Goal: Task Accomplishment & Management: Manage account settings

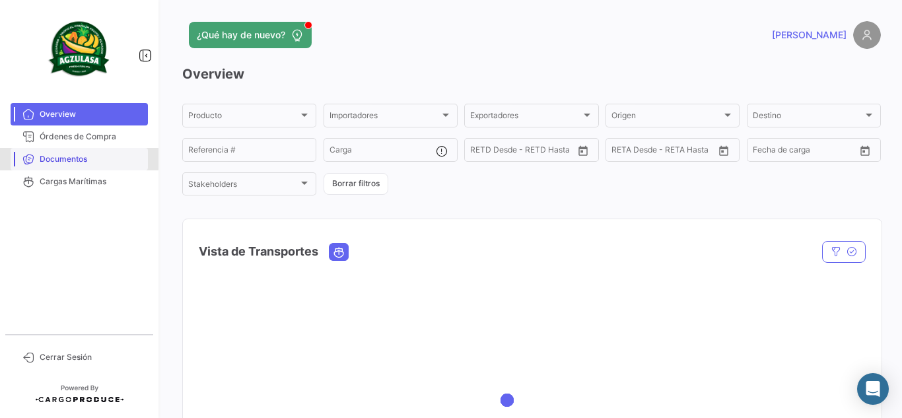
click at [62, 158] on span "Documentos" at bounding box center [91, 159] width 103 height 12
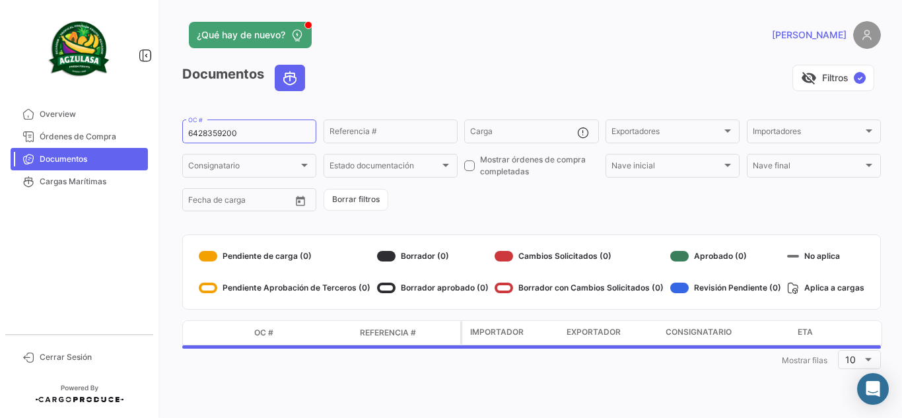
drag, startPoint x: 265, startPoint y: 131, endPoint x: 0, endPoint y: 143, distance: 265.5
click at [0, 143] on mat-sidenav-container "Overview Órdenes de Compra Documentos Cargas Marítimas Cerrar Sesión ¿Qué hay d…" at bounding box center [451, 209] width 902 height 418
paste input "UNIECPBO25330053"
type input "UNIECPBO25330053"
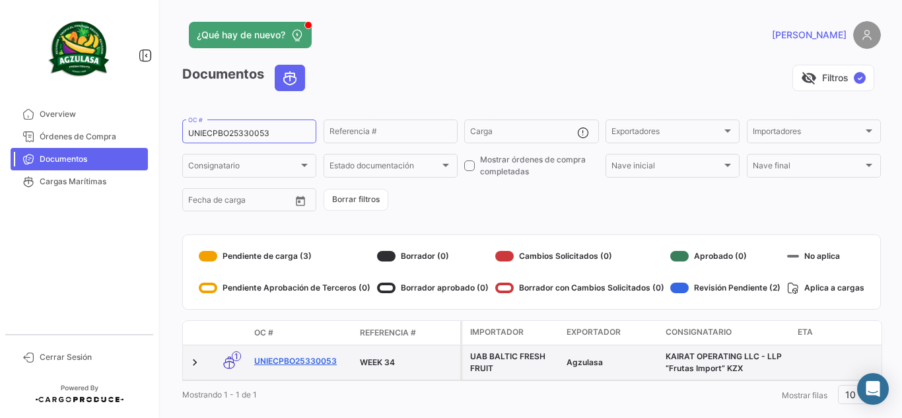
click at [312, 360] on link "UNIECPBO25330053" at bounding box center [301, 361] width 95 height 12
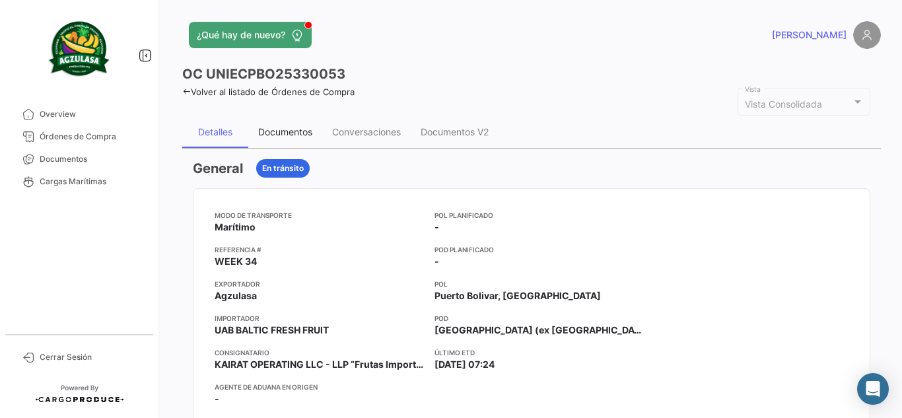
click at [279, 141] on div "Documentos" at bounding box center [285, 132] width 74 height 32
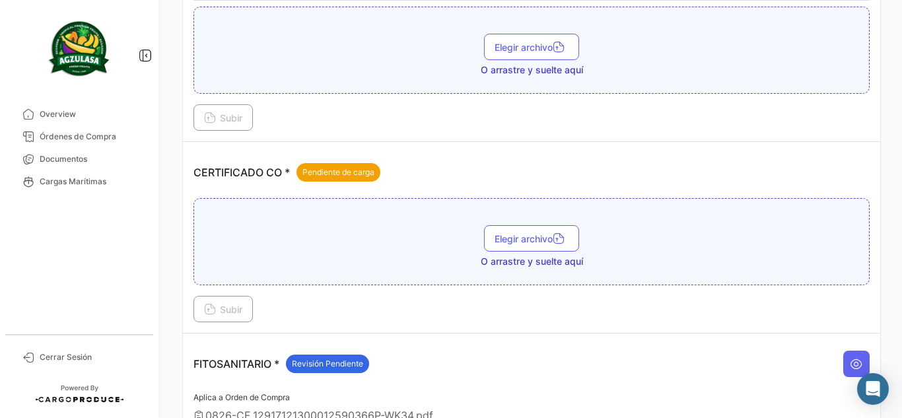
scroll to position [330, 0]
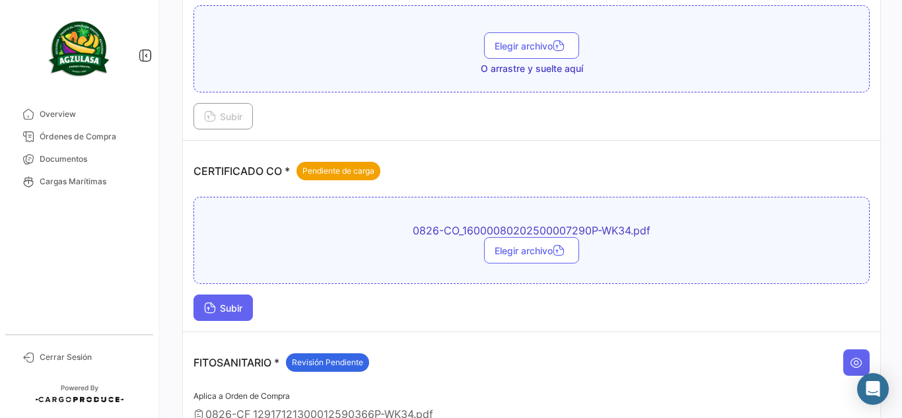
click at [244, 299] on button "Subir" at bounding box center [222, 307] width 59 height 26
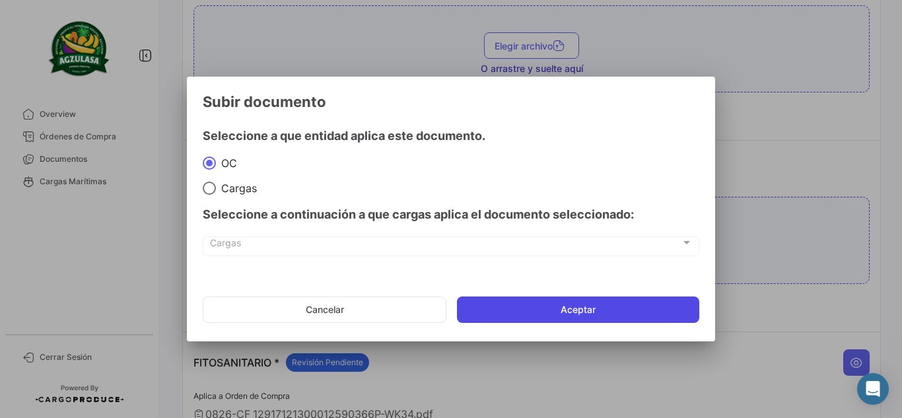
click at [566, 302] on button "Aceptar" at bounding box center [578, 309] width 242 height 26
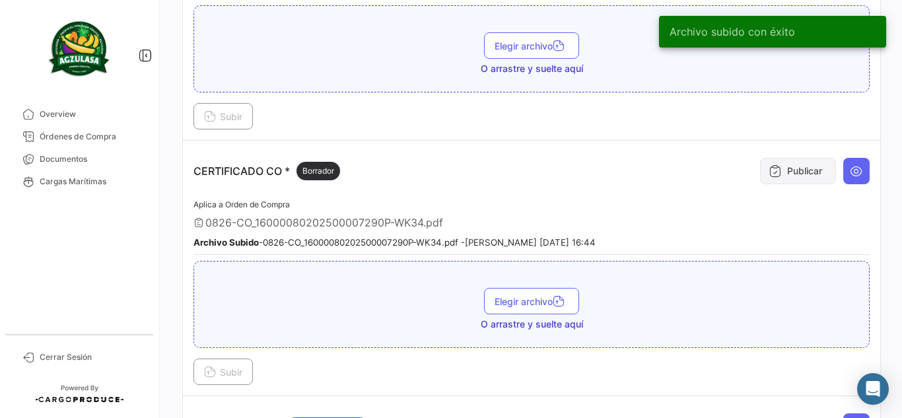
click at [793, 164] on button "Publicar" at bounding box center [798, 171] width 76 height 26
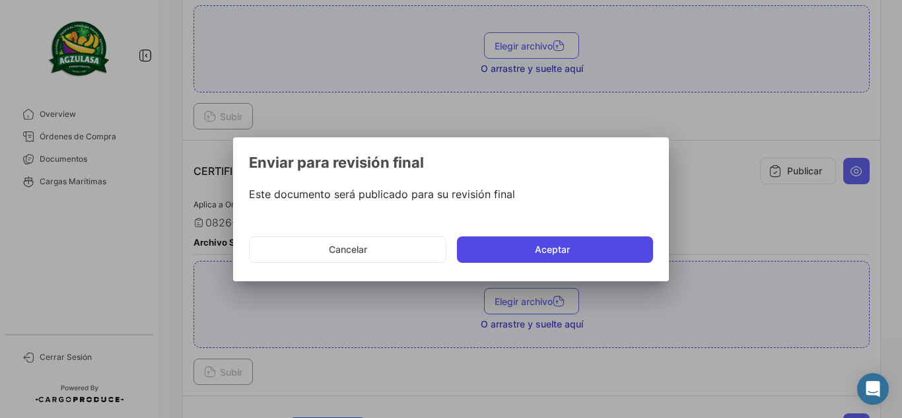
click at [523, 252] on button "Aceptar" at bounding box center [555, 249] width 196 height 26
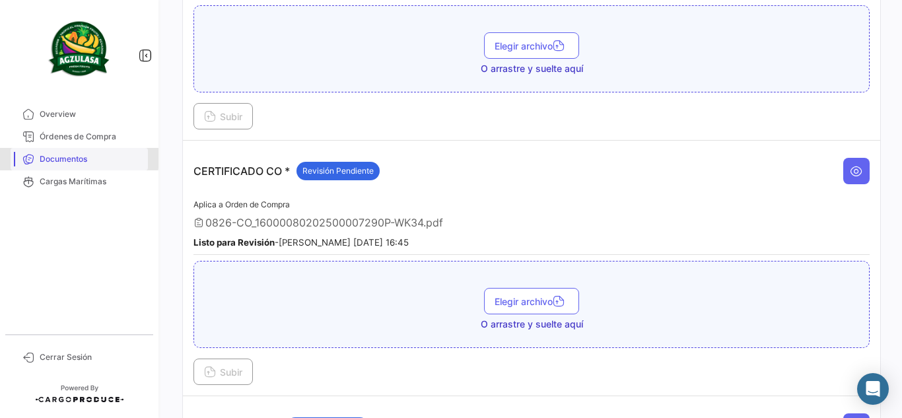
click at [66, 157] on span "Documentos" at bounding box center [91, 159] width 103 height 12
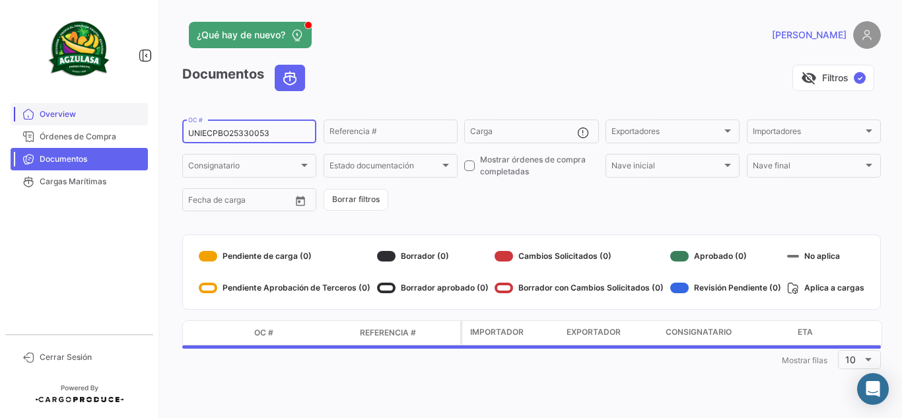
drag, startPoint x: 279, startPoint y: 138, endPoint x: 40, endPoint y: 125, distance: 239.3
click at [40, 125] on mat-sidenav-container "Overview Órdenes de Compra Documentos Cargas Marítimas Cerrar Sesión ¿Qué hay d…" at bounding box center [451, 209] width 902 height 418
paste input "8"
type input "UNIECPBO25330058"
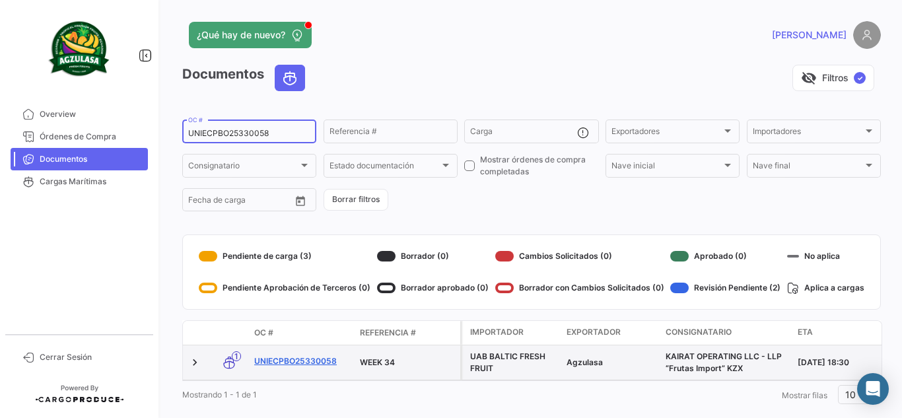
click at [284, 360] on link "UNIECPBO25330058" at bounding box center [301, 361] width 95 height 12
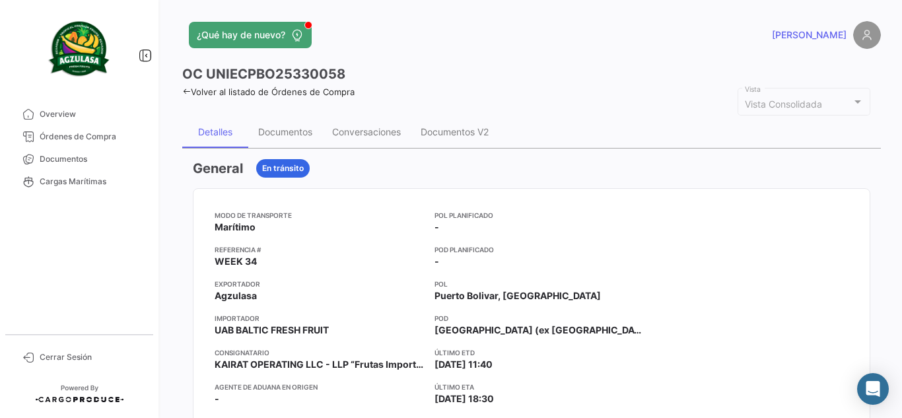
click at [306, 133] on div "Documentos" at bounding box center [285, 131] width 54 height 11
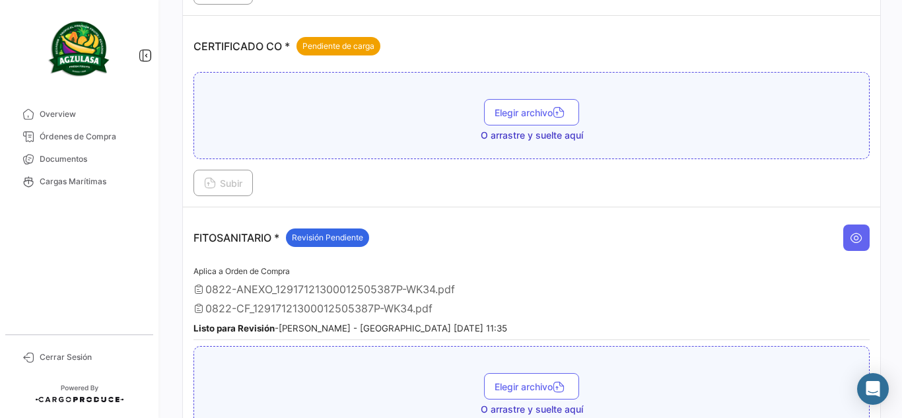
scroll to position [462, 0]
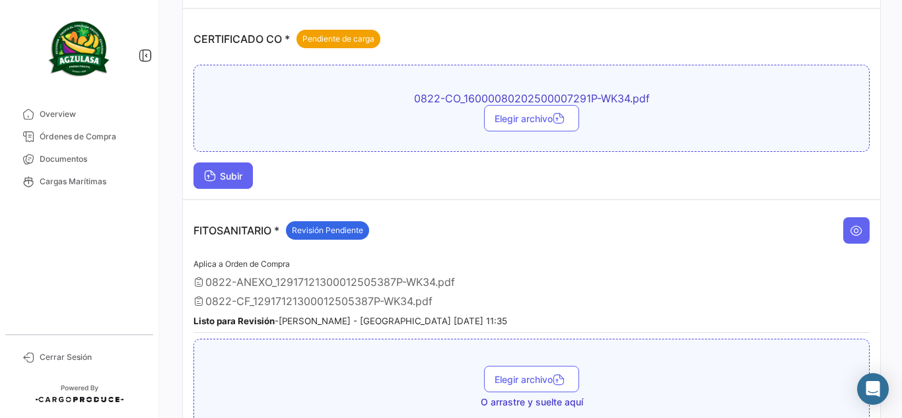
click at [242, 177] on span "Subir" at bounding box center [223, 175] width 38 height 11
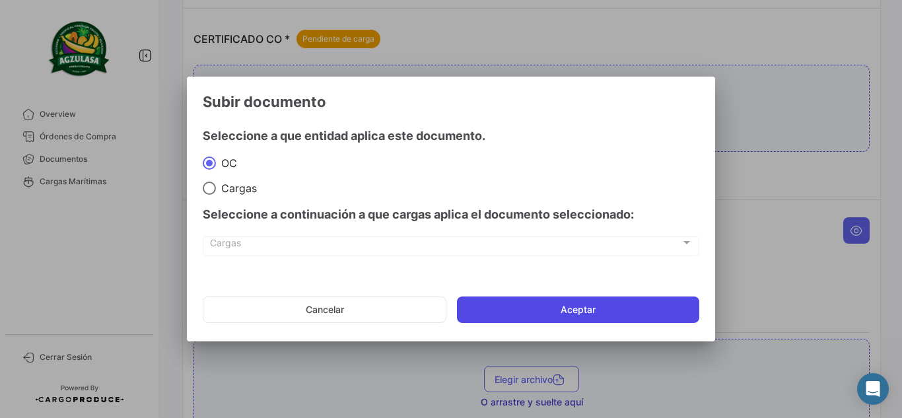
click at [558, 319] on button "Aceptar" at bounding box center [578, 309] width 242 height 26
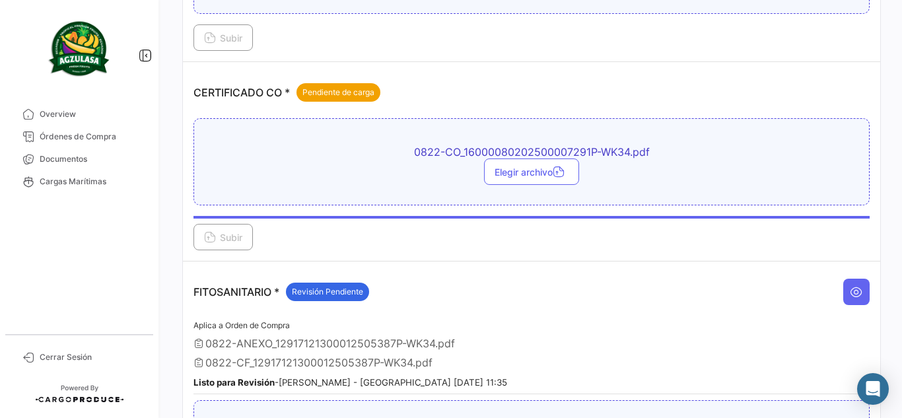
scroll to position [330, 0]
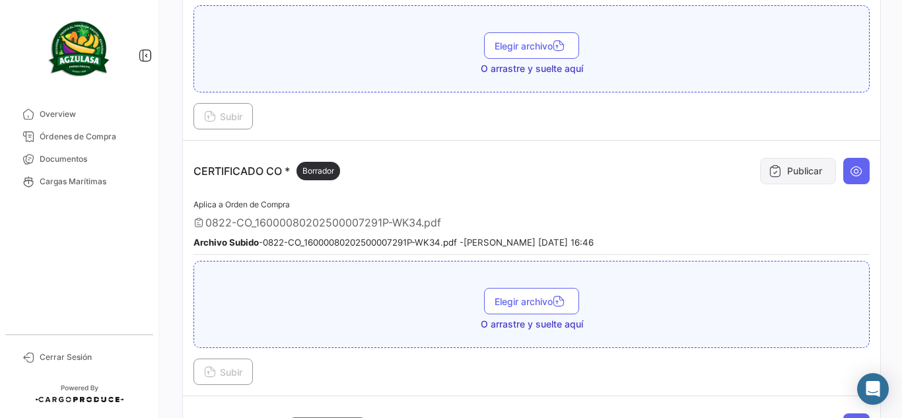
click at [782, 174] on button "Publicar" at bounding box center [798, 171] width 76 height 26
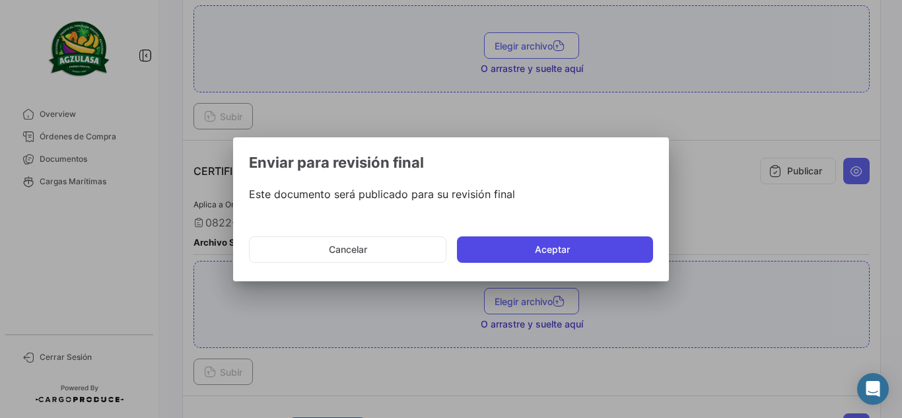
click at [583, 240] on button "Aceptar" at bounding box center [555, 249] width 196 height 26
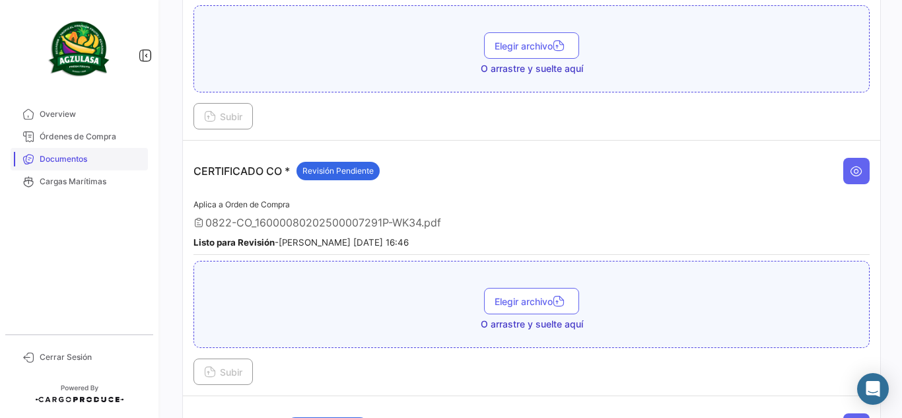
click at [66, 168] on link "Documentos" at bounding box center [79, 159] width 137 height 22
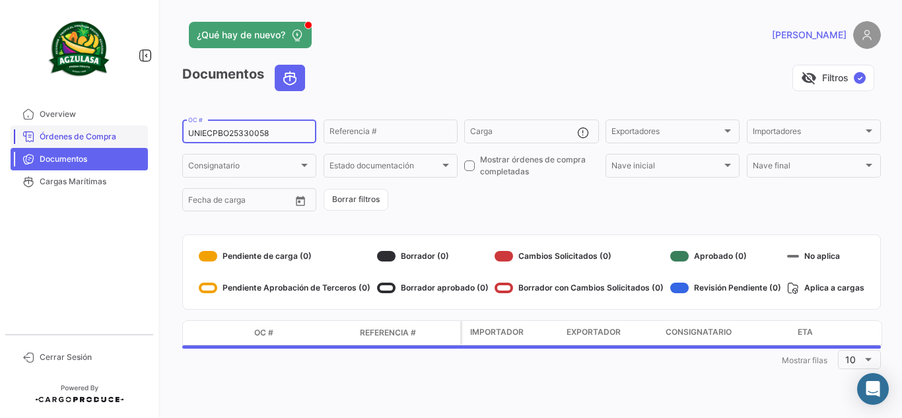
drag, startPoint x: 290, startPoint y: 134, endPoint x: 66, endPoint y: 127, distance: 223.8
click at [66, 127] on mat-sidenav-container "Overview Órdenes de Compra Documentos Cargas Marítimas Cerrar Sesión ¿Qué hay d…" at bounding box center [451, 209] width 902 height 418
paste input "GYE25330055"
type input "UNIECGYE25330055"
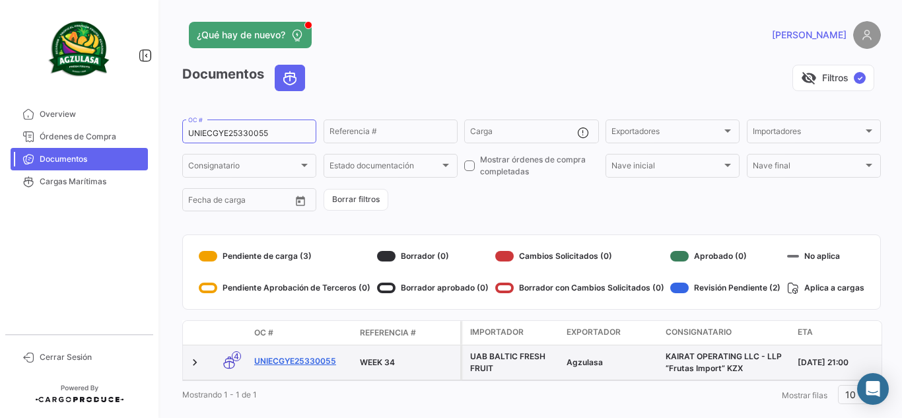
click at [322, 357] on link "UNIECGYE25330055" at bounding box center [301, 361] width 95 height 12
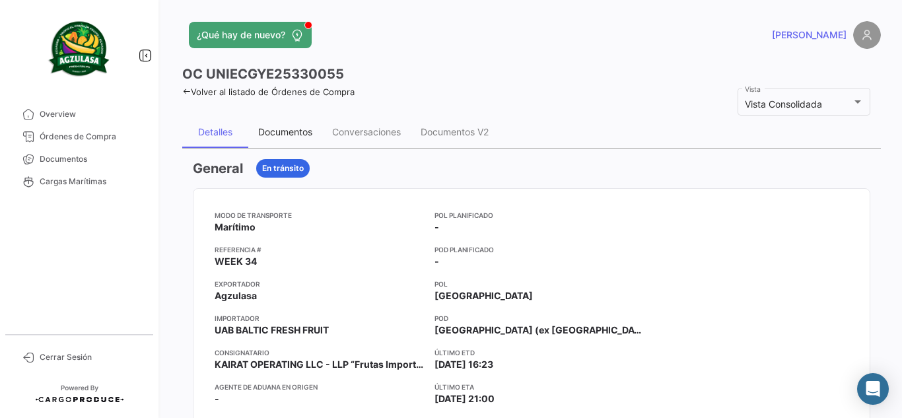
click at [303, 139] on div "Documentos" at bounding box center [285, 132] width 74 height 32
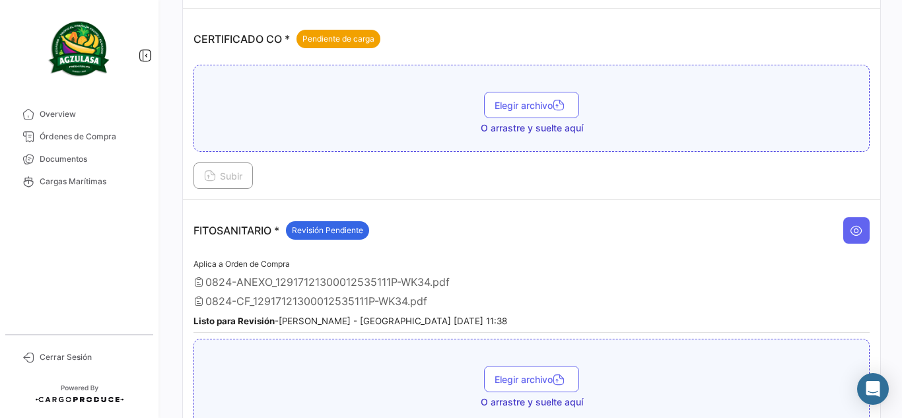
scroll to position [396, 0]
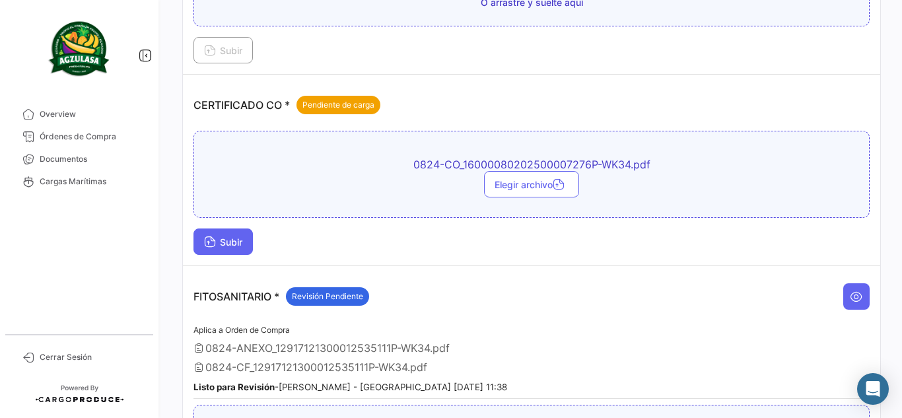
click at [236, 238] on span "Subir" at bounding box center [223, 241] width 38 height 11
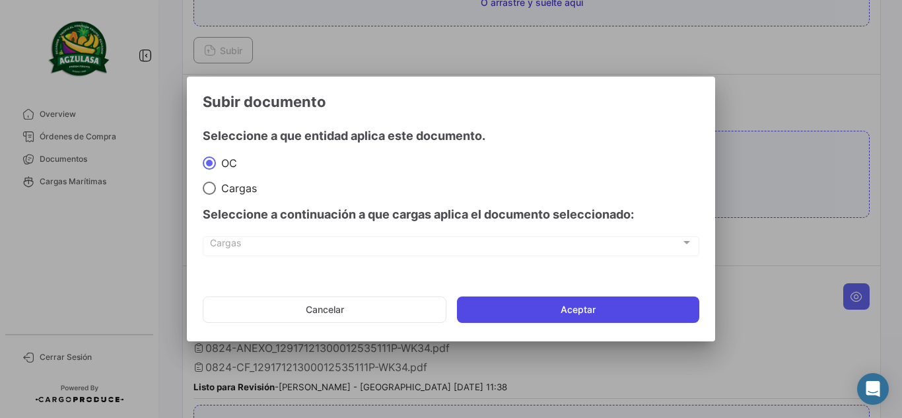
click at [568, 310] on button "Aceptar" at bounding box center [578, 309] width 242 height 26
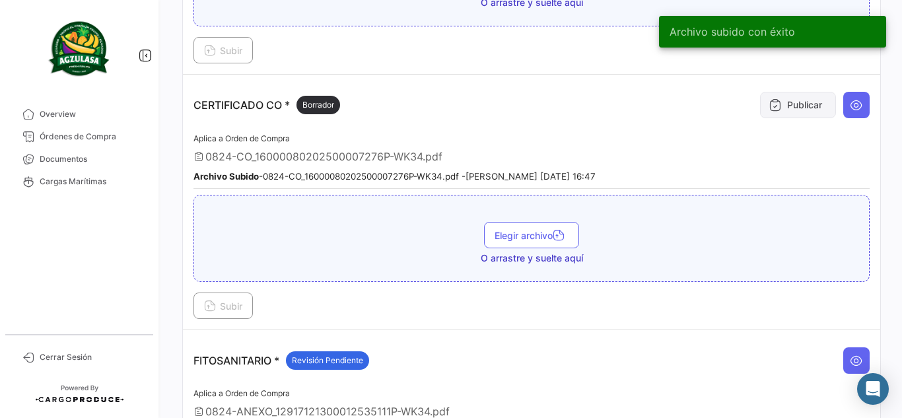
click at [791, 107] on button "Publicar" at bounding box center [798, 105] width 76 height 26
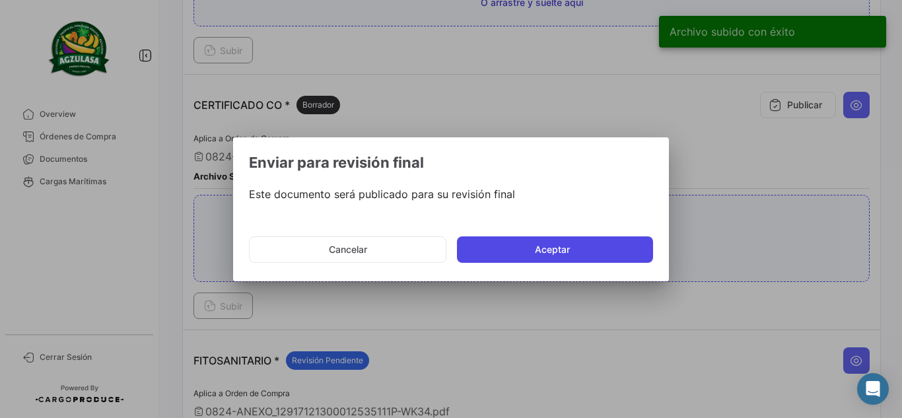
click at [527, 252] on button "Aceptar" at bounding box center [555, 249] width 196 height 26
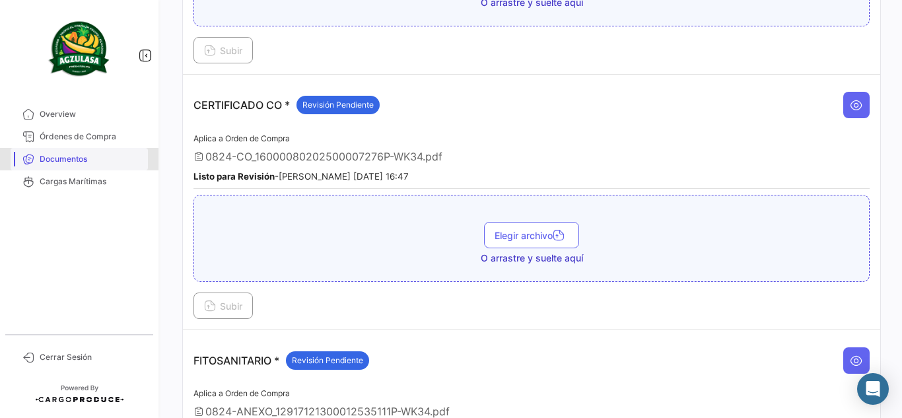
click at [100, 164] on span "Documentos" at bounding box center [91, 159] width 103 height 12
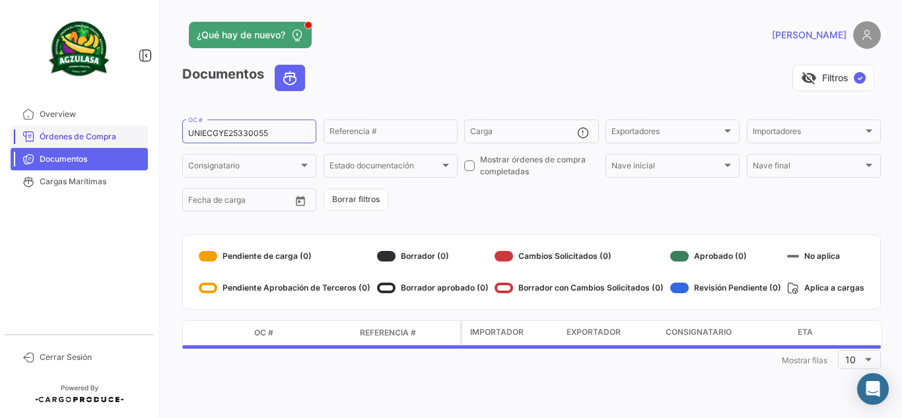
drag, startPoint x: 281, startPoint y: 135, endPoint x: 100, endPoint y: 134, distance: 180.8
click at [101, 134] on mat-sidenav-container "Overview Órdenes de Compra Documentos Cargas Marítimas Cerrar Sesión ¿Qué hay d…" at bounding box center [451, 209] width 902 height 418
paste input "79"
type input "UNIECGYE25330079"
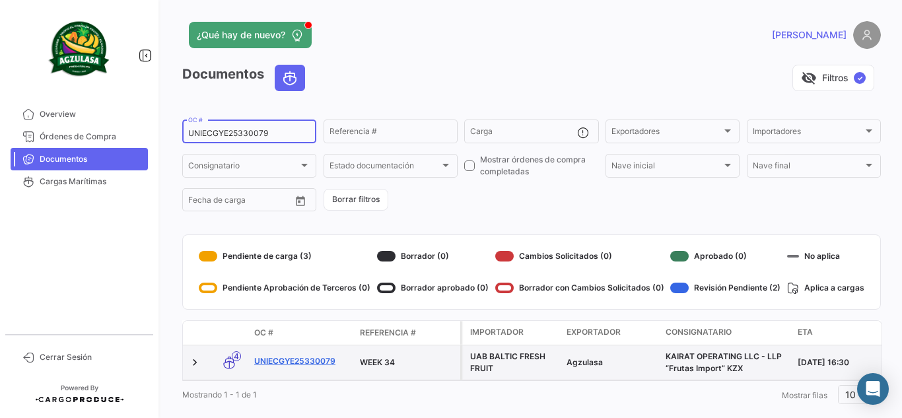
click at [312, 357] on link "UNIECGYE25330079" at bounding box center [301, 361] width 95 height 12
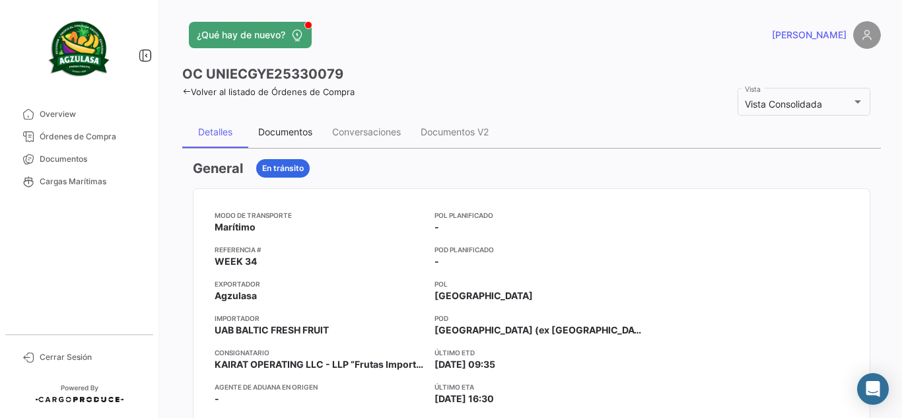
click at [285, 129] on div "Documentos" at bounding box center [285, 131] width 54 height 11
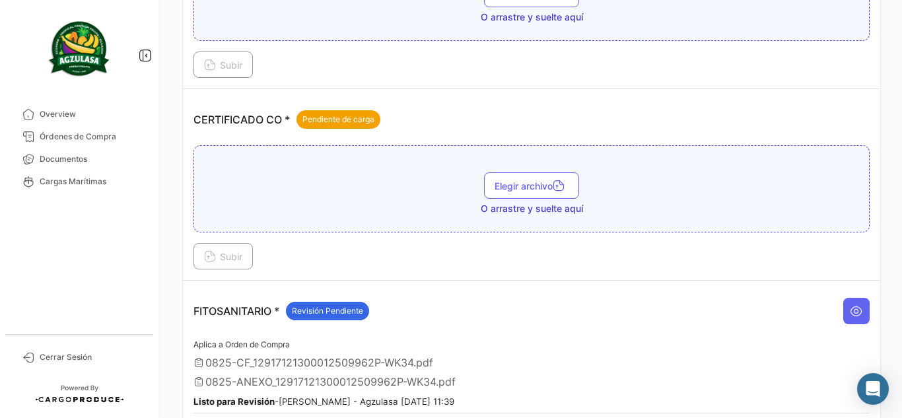
scroll to position [396, 0]
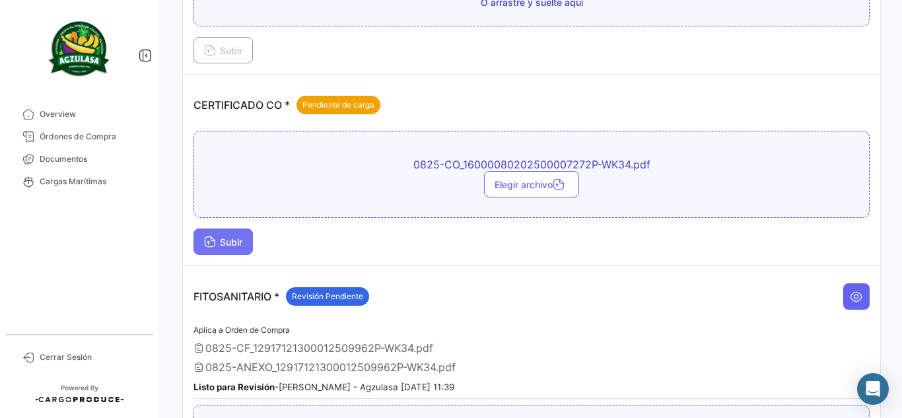
click at [242, 241] on span "Subir" at bounding box center [223, 241] width 38 height 11
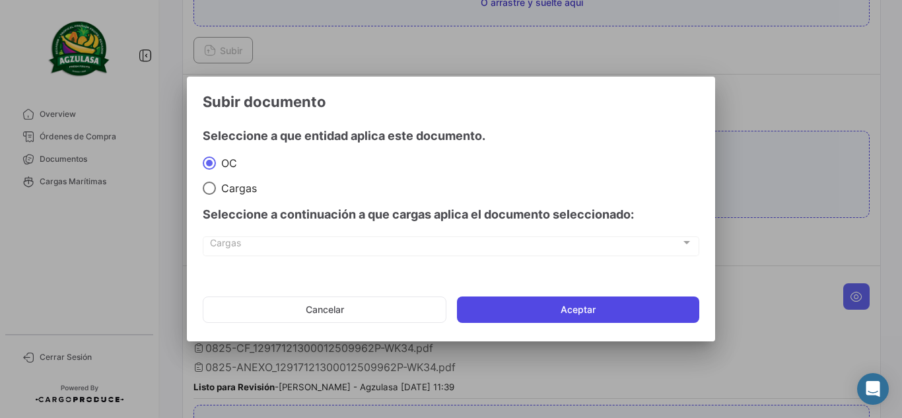
click at [657, 312] on button "Aceptar" at bounding box center [578, 309] width 242 height 26
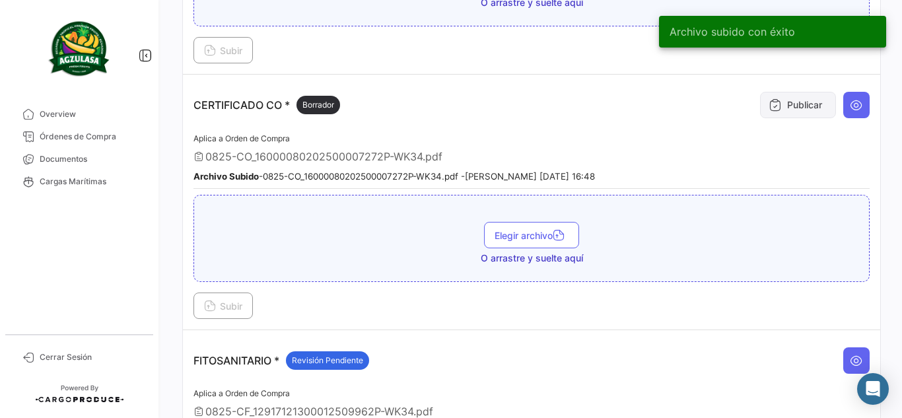
click at [778, 109] on button "Publicar" at bounding box center [798, 105] width 76 height 26
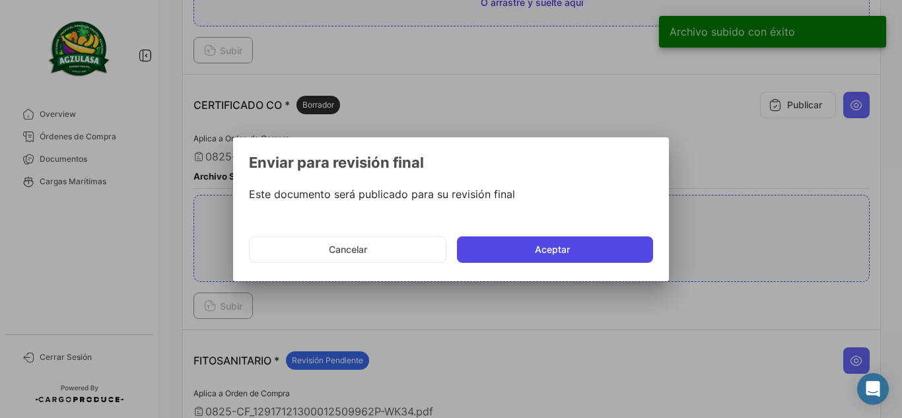
click at [550, 250] on button "Aceptar" at bounding box center [555, 249] width 196 height 26
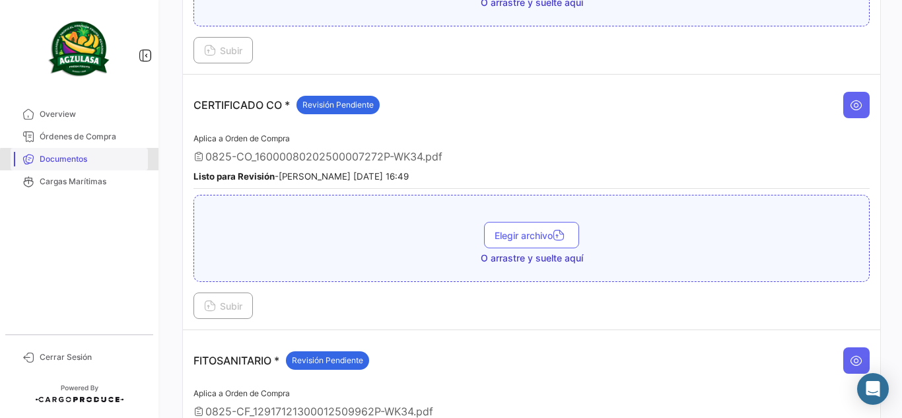
click at [84, 160] on span "Documentos" at bounding box center [91, 159] width 103 height 12
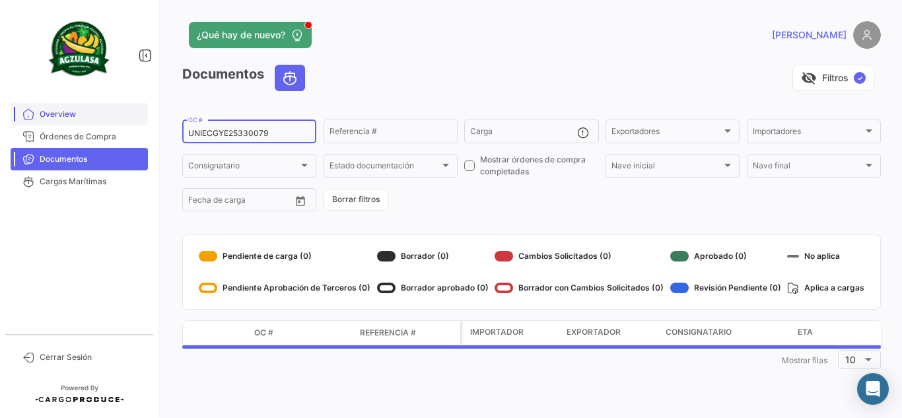
drag, startPoint x: 277, startPoint y: 133, endPoint x: 112, endPoint y: 118, distance: 166.3
click at [113, 118] on mat-sidenav-container "Overview Órdenes de Compra Documentos Cargas Marítimas Cerrar Sesión ¿Qué hay d…" at bounding box center [451, 209] width 902 height 418
paste input "PBO2533005"
type input "UNIECPBO25330059"
click at [378, 108] on app-list-header "Documentos visibility_off Filtros ✓ UNIECPBO25330059 OC # Referencia # Carga Ex…" at bounding box center [531, 139] width 698 height 148
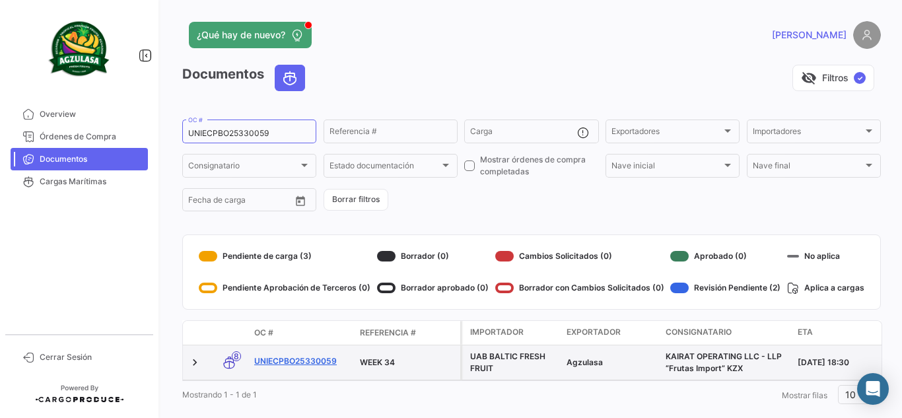
click at [319, 364] on link "UNIECPBO25330059" at bounding box center [301, 361] width 95 height 12
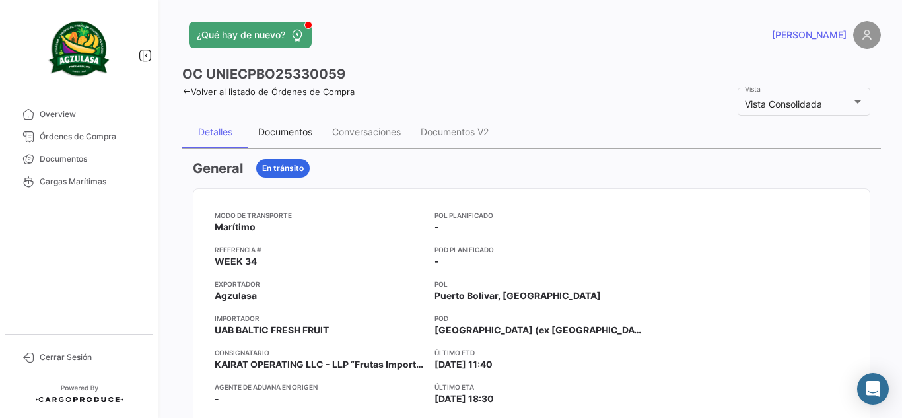
click at [271, 137] on div "Documentos" at bounding box center [285, 131] width 54 height 11
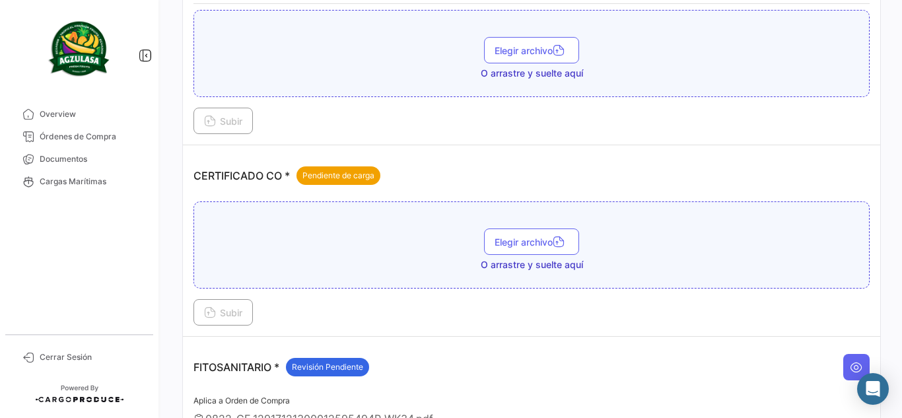
scroll to position [330, 0]
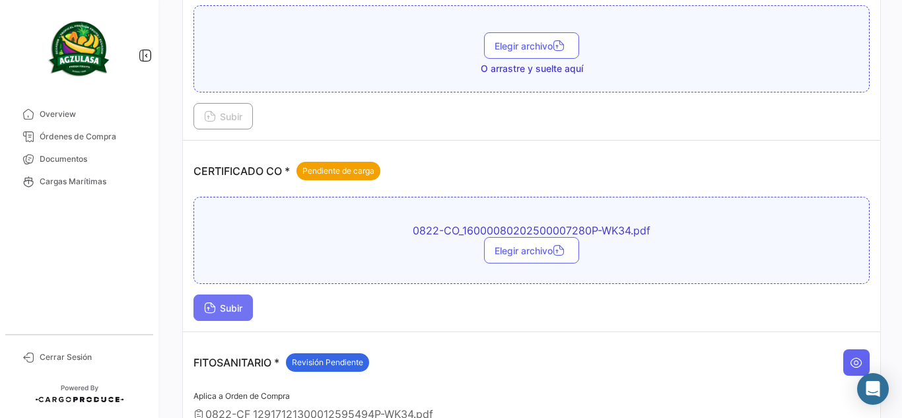
click at [247, 302] on button "Subir" at bounding box center [222, 307] width 59 height 26
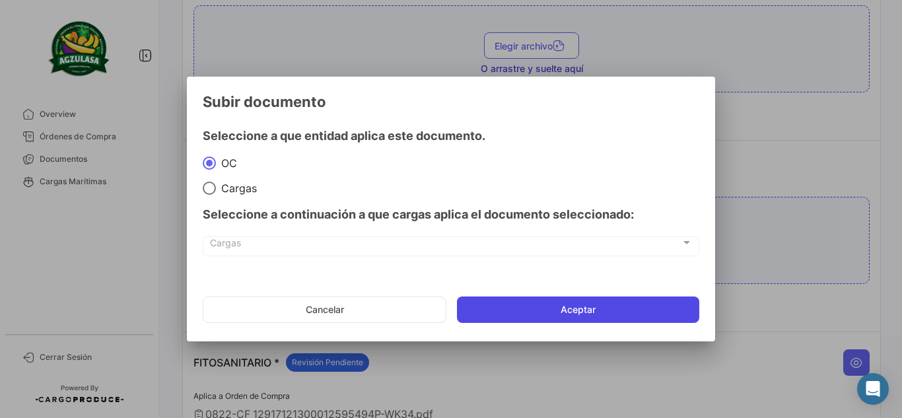
click at [552, 302] on button "Aceptar" at bounding box center [578, 309] width 242 height 26
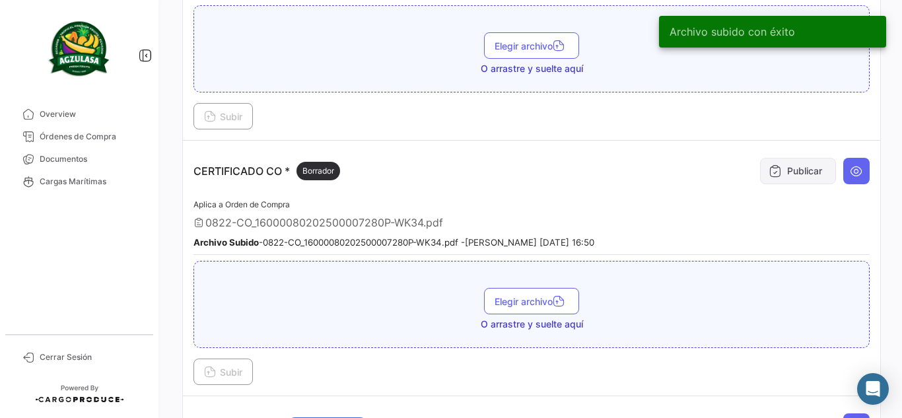
click at [793, 178] on button "Publicar" at bounding box center [798, 171] width 76 height 26
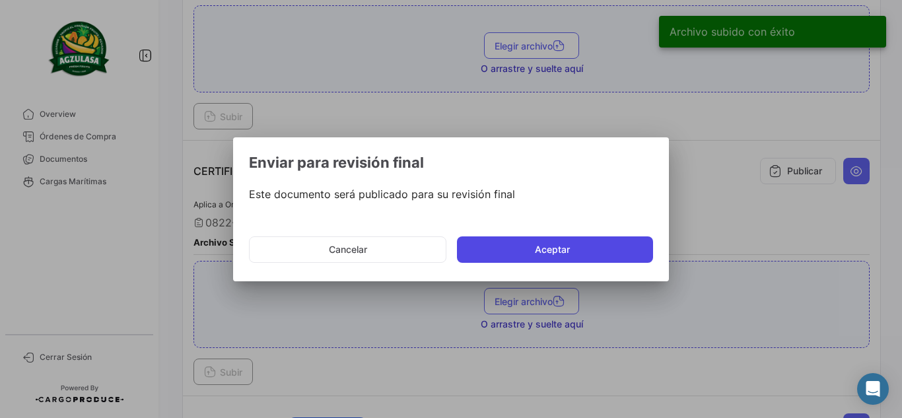
click at [529, 248] on button "Aceptar" at bounding box center [555, 249] width 196 height 26
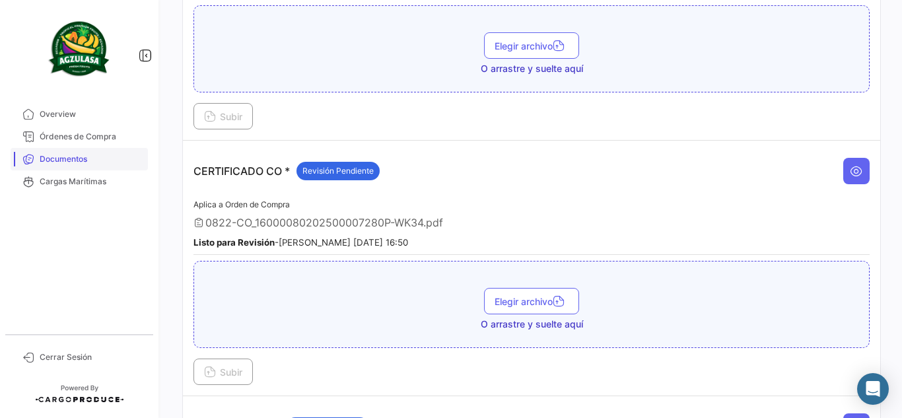
click at [140, 157] on span "Documentos" at bounding box center [91, 159] width 103 height 12
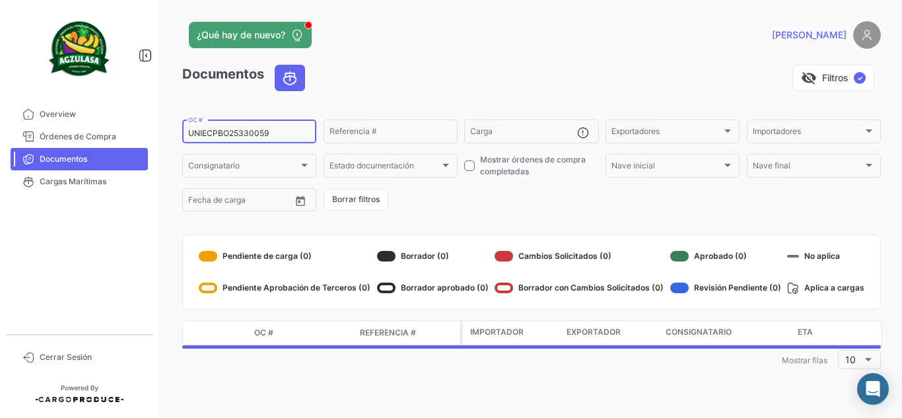
click at [279, 135] on input "UNIECPBO25330059" at bounding box center [249, 133] width 122 height 9
drag, startPoint x: 279, startPoint y: 135, endPoint x: 123, endPoint y: 129, distance: 155.2
click at [127, 129] on mat-sidenav-container "Overview Órdenes de Compra Documentos Cargas Marítimas Cerrar Sesión ¿Qué hay d…" at bounding box center [451, 209] width 902 height 418
click at [494, 77] on div "visibility_off Filtros ✓" at bounding box center [597, 78] width 565 height 26
